Goal: Find specific page/section

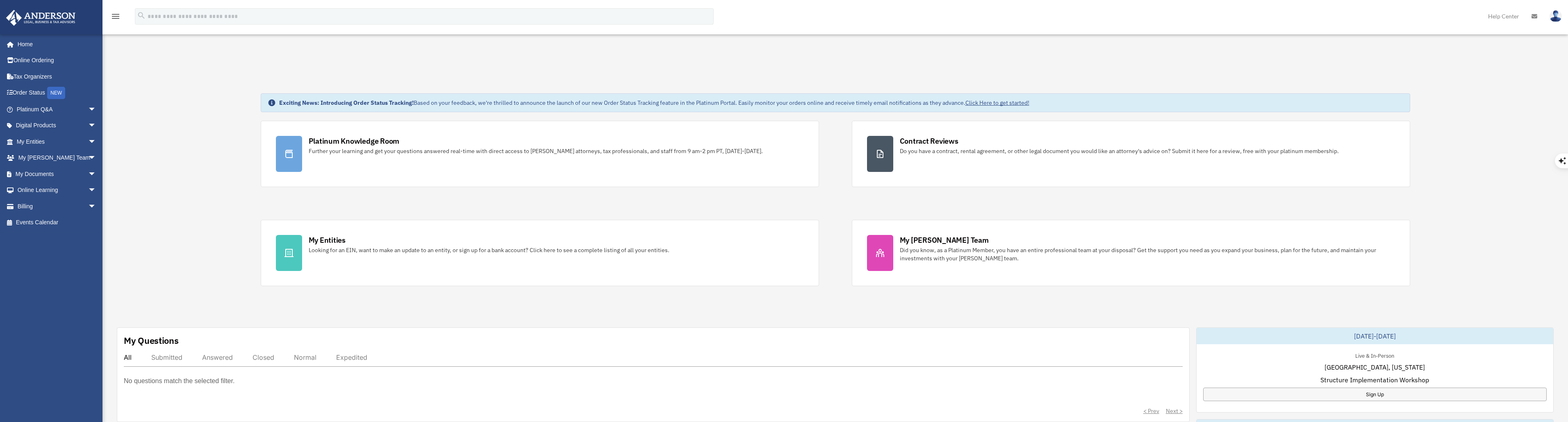
click at [680, 35] on div "Dashboard [EMAIL_ADDRESS][DOMAIN_NAME] Sign Out [EMAIL_ADDRESS][DOMAIN_NAME] Ho…" at bounding box center [784, 426] width 1568 height 853
click at [932, 13] on div "menu search Site Menu add [EMAIL_ADDRESS][DOMAIN_NAME] My Profile Reset Passwor…" at bounding box center [784, 20] width 1556 height 28
click at [24, 44] on link "Home" at bounding box center [57, 44] width 103 height 16
click at [42, 173] on link "My Documents arrow_drop_down" at bounding box center [57, 174] width 103 height 16
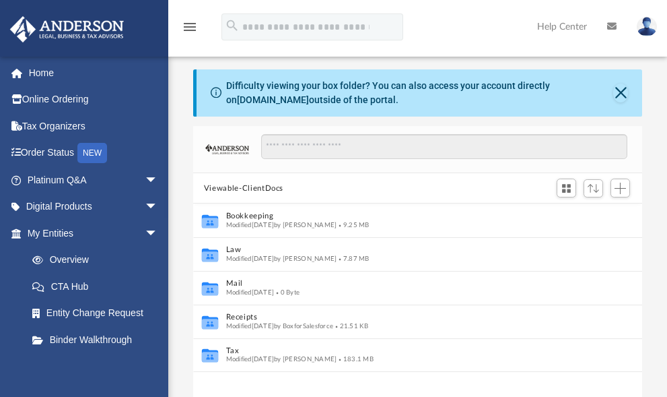
scroll to position [296, 439]
